Goal: Task Accomplishment & Management: Use online tool/utility

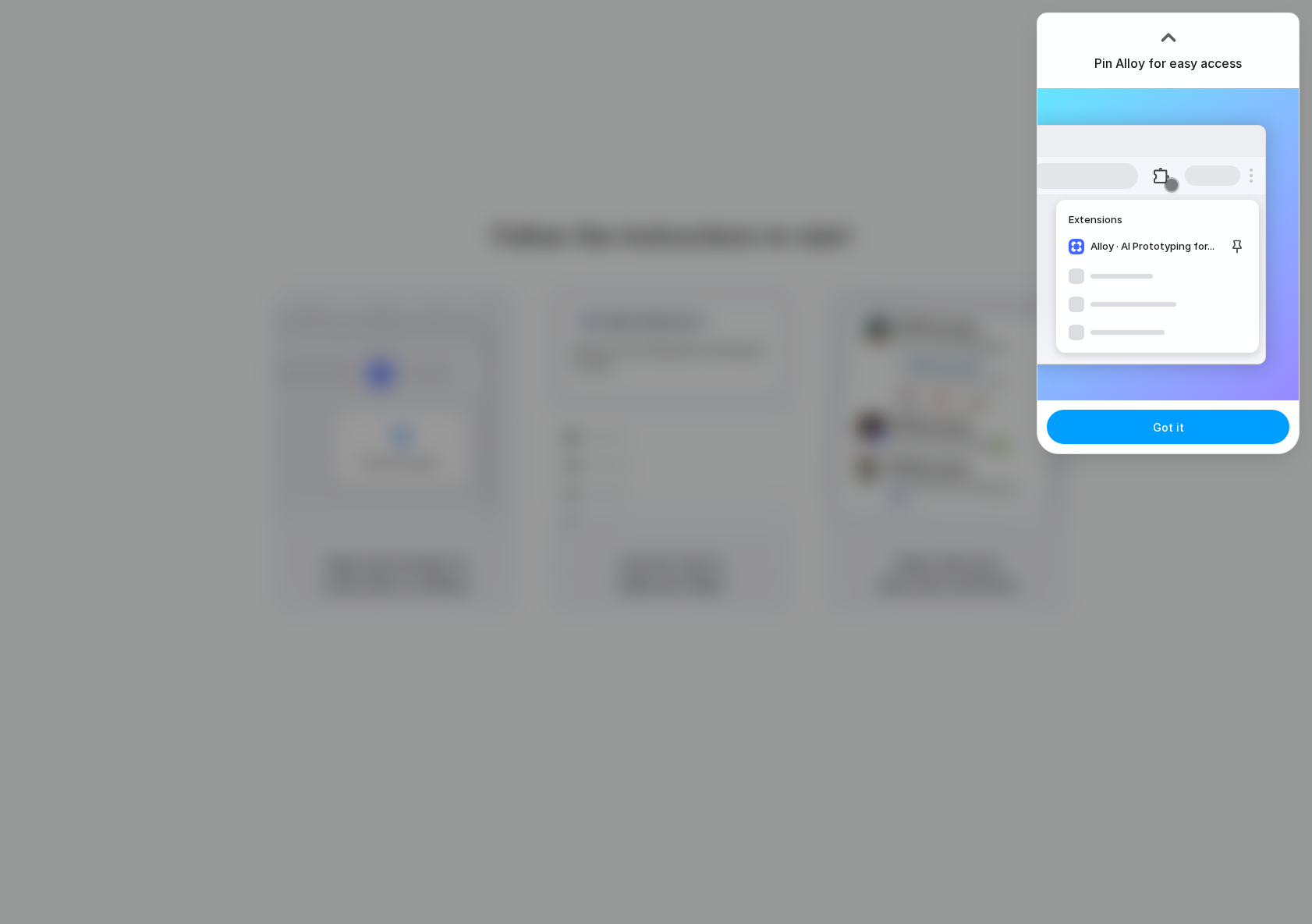
click at [1192, 424] on button "Got it" at bounding box center [1168, 427] width 242 height 34
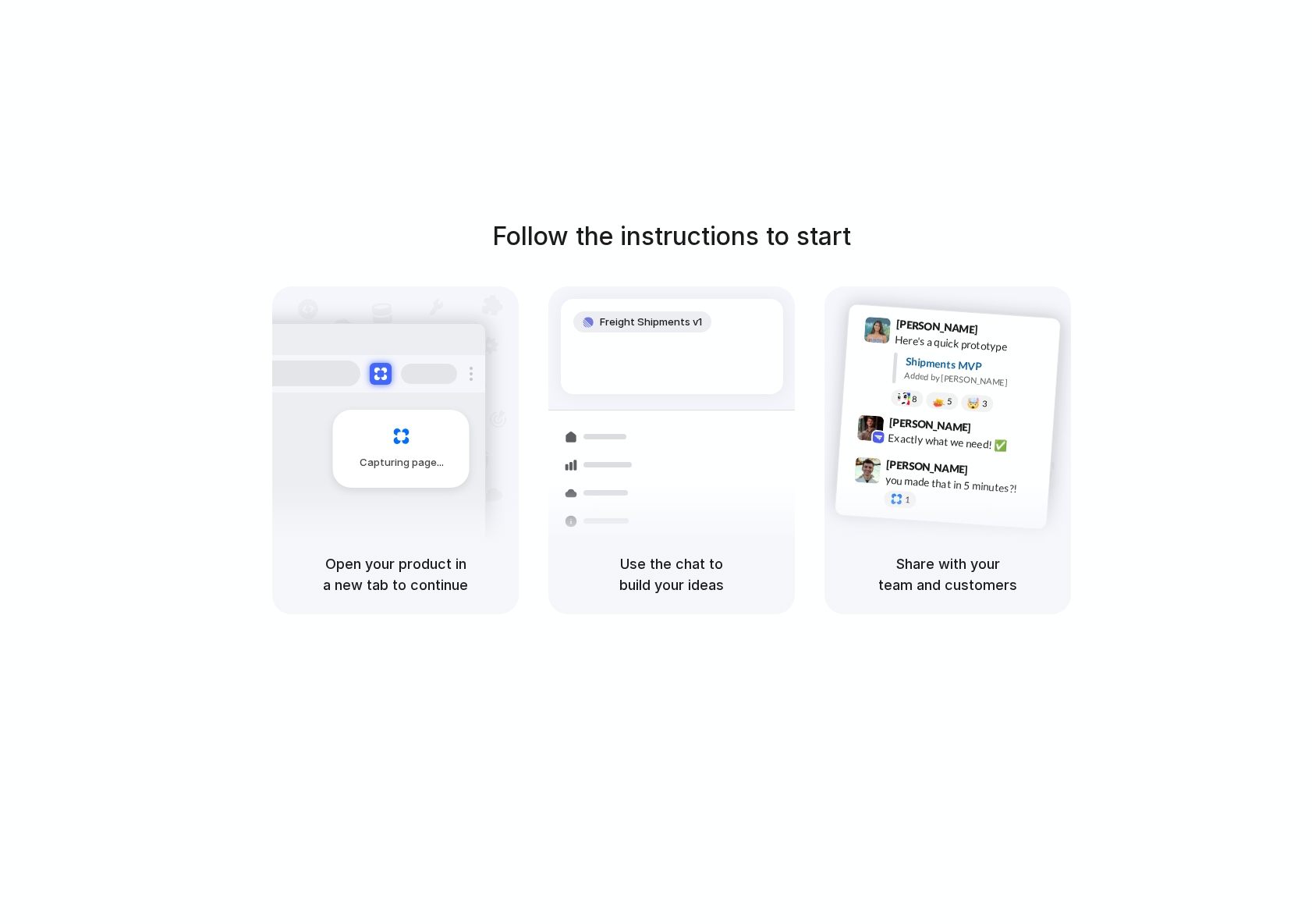
click at [792, 21] on div "Follow the instructions to start Capturing page Open your product in a new tab …" at bounding box center [671, 477] width 1344 height 955
click at [702, 342] on div "Add our new shipmen |" at bounding box center [671, 351] width 197 height 17
click at [716, 234] on h1 "Follow the instructions to start" at bounding box center [671, 236] width 359 height 38
click at [366, 86] on div "Follow the instructions to start Capturing page Open your product in a new tab …" at bounding box center [671, 477] width 1344 height 955
